Goal: Complete application form: Complete application form

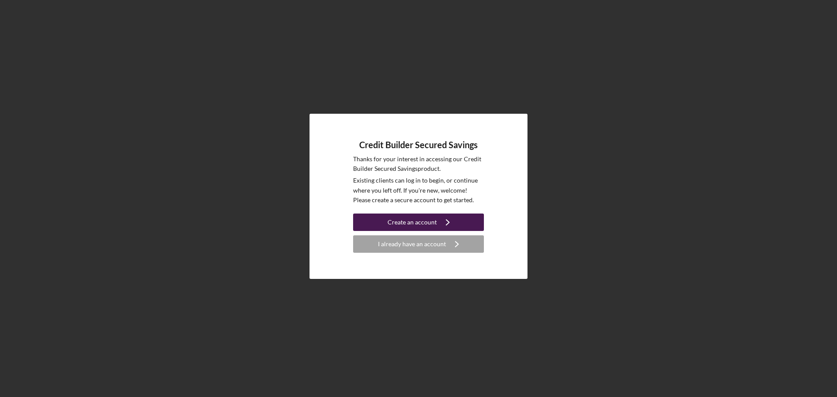
click at [443, 222] on icon "Icon/Navigate" at bounding box center [448, 223] width 22 height 22
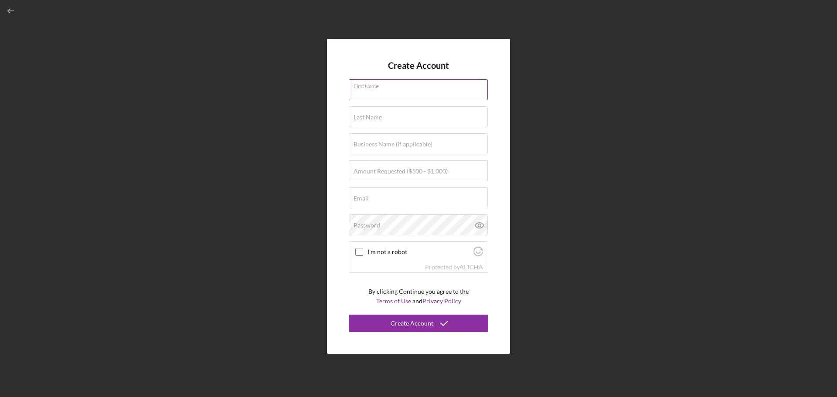
click at [405, 84] on div "First Name" at bounding box center [419, 90] width 140 height 22
type input "[PERSON_NAME]"
type input "[EMAIL_ADDRESS][DOMAIN_NAME]"
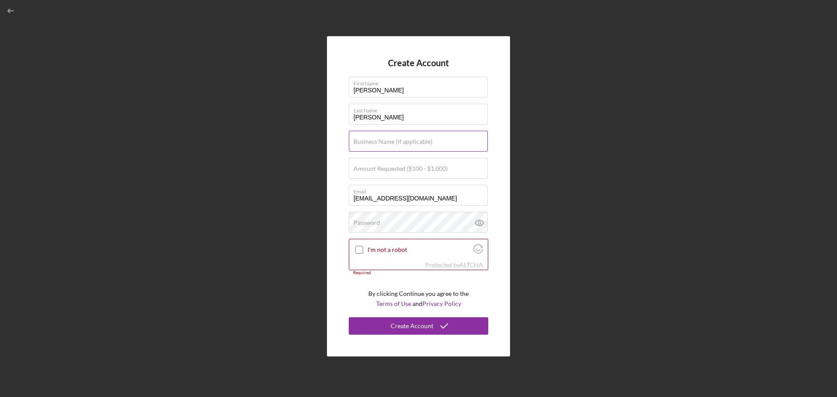
click at [421, 143] on label "Business Name (if applicable)" at bounding box center [393, 141] width 79 height 7
click at [421, 143] on input "Business Name (if applicable)" at bounding box center [418, 141] width 139 height 21
type input "The Storehouse Firm LLC"
click at [359, 166] on label "Amount Requested ($100 - $1,000)" at bounding box center [401, 168] width 94 height 7
click at [359, 166] on input "Amount Requested ($100 - $1,000)" at bounding box center [418, 168] width 139 height 21
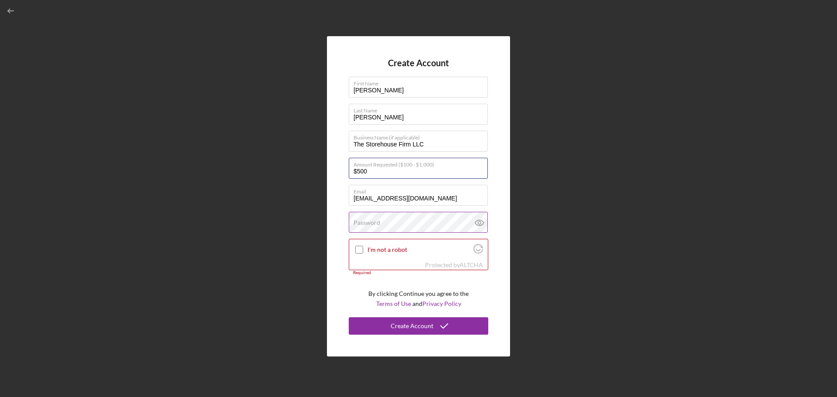
type input "$500"
click at [374, 221] on label "Password" at bounding box center [367, 222] width 27 height 7
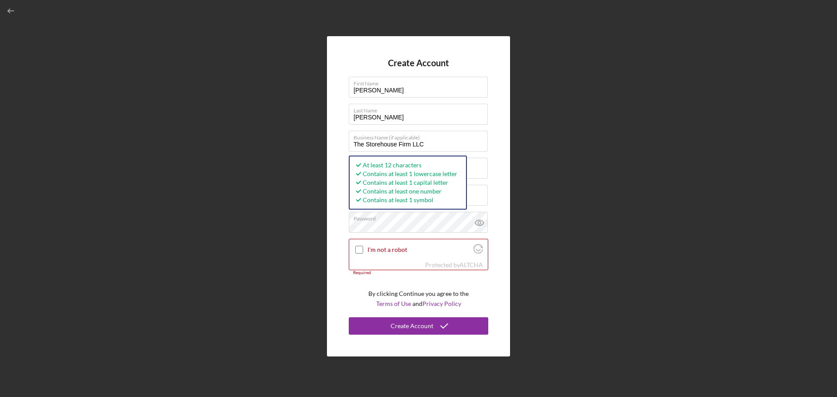
drag, startPoint x: 506, startPoint y: 216, endPoint x: 497, endPoint y: 214, distance: 9.3
click at [506, 216] on div "Create Account First Name [PERSON_NAME] Last Name [PERSON_NAME] Business Name (…" at bounding box center [418, 196] width 183 height 321
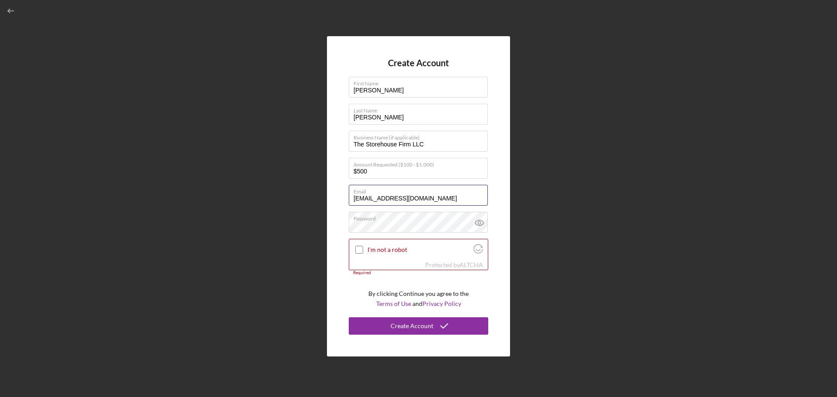
drag, startPoint x: 441, startPoint y: 195, endPoint x: 298, endPoint y: 193, distance: 142.2
click at [298, 193] on div "Create Account First Name [PERSON_NAME] Last Name [PERSON_NAME] Business Name (…" at bounding box center [418, 196] width 829 height 393
type input "[EMAIL_ADDRESS][DOMAIN_NAME]"
click at [362, 249] on input "I'm not a robot" at bounding box center [359, 250] width 8 height 8
checkbox input "true"
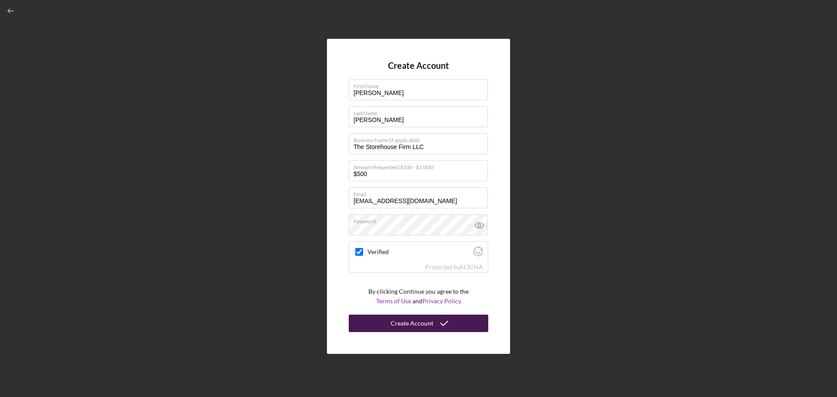
click at [410, 322] on div "Create Account" at bounding box center [412, 323] width 43 height 17
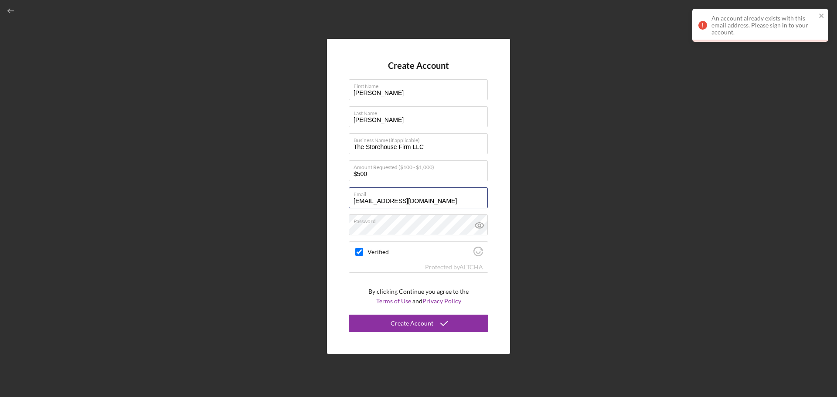
drag, startPoint x: 446, startPoint y: 198, endPoint x: 340, endPoint y: 196, distance: 105.6
click at [344, 197] on div "Create Account First Name [PERSON_NAME] Last Name [PERSON_NAME] Business Name (…" at bounding box center [418, 197] width 183 height 316
type input "[EMAIL_ADDRESS][DOMAIN_NAME]"
click at [423, 324] on div "Create Account" at bounding box center [412, 323] width 43 height 17
click at [359, 252] on input "Verified" at bounding box center [359, 252] width 8 height 8
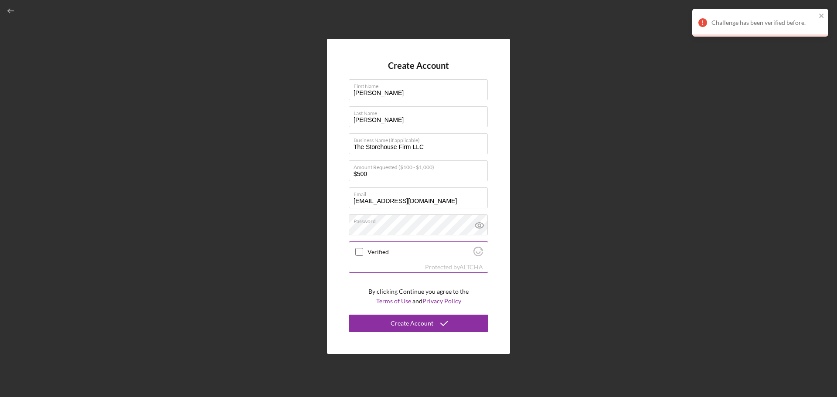
checkbox input "true"
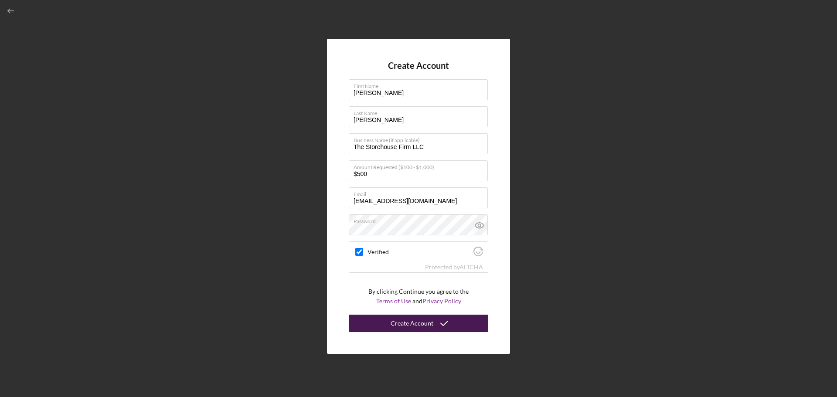
click at [438, 324] on icon "submit" at bounding box center [445, 324] width 22 height 22
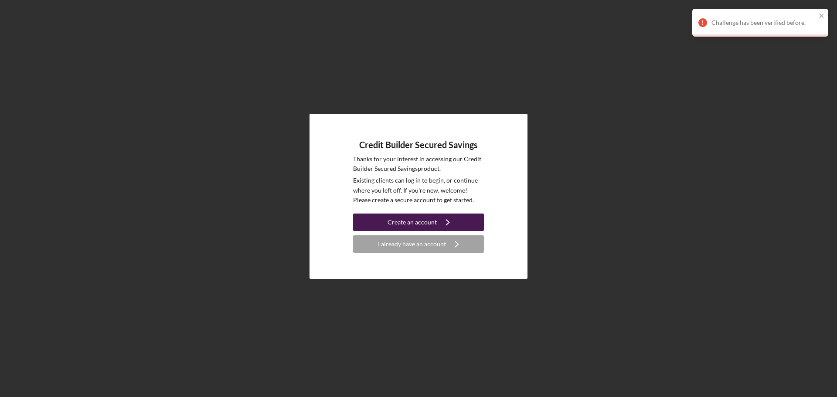
click at [449, 218] on icon "Icon/Navigate" at bounding box center [448, 223] width 22 height 22
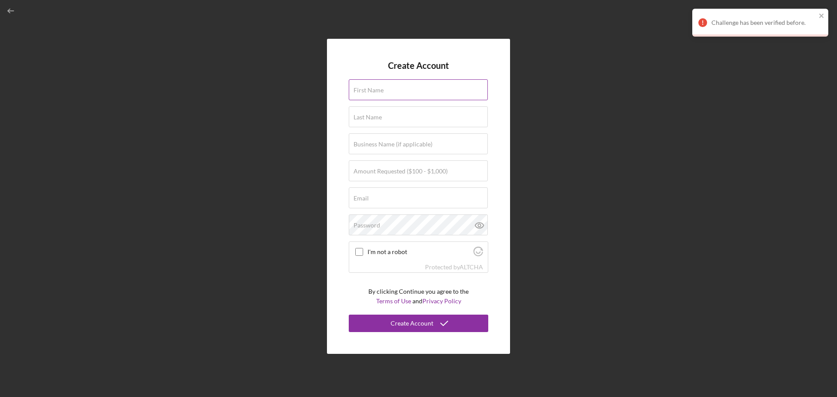
click at [382, 88] on label "First Name" at bounding box center [369, 90] width 30 height 7
click at [382, 88] on input "First Name" at bounding box center [418, 89] width 139 height 21
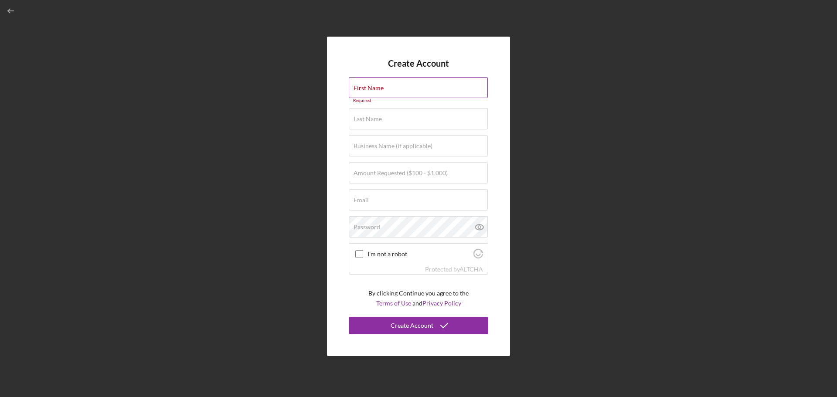
click at [417, 87] on div "First Name Required" at bounding box center [419, 90] width 140 height 26
click at [397, 89] on input "First Name" at bounding box center [418, 87] width 139 height 21
type input "[PERSON_NAME]"
type input "[EMAIL_ADDRESS][DOMAIN_NAME]"
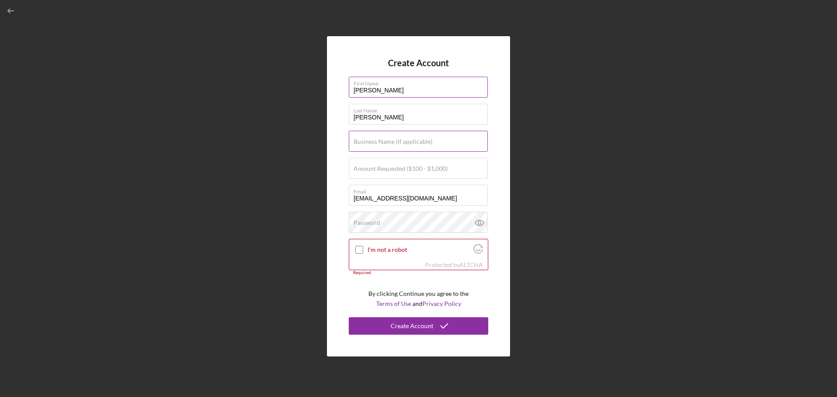
click at [409, 143] on label "Business Name (if applicable)" at bounding box center [393, 141] width 79 height 7
click at [409, 143] on input "Business Name (if applicable)" at bounding box center [418, 141] width 139 height 21
type input "The"
